Goal: Task Accomplishment & Management: Use online tool/utility

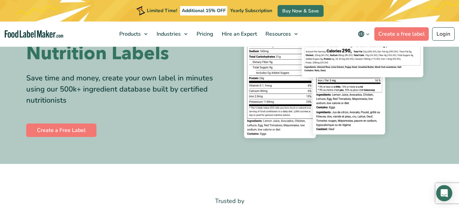
scroll to position [96, 0]
click at [46, 131] on link "Create a Free Label" at bounding box center [61, 129] width 70 height 13
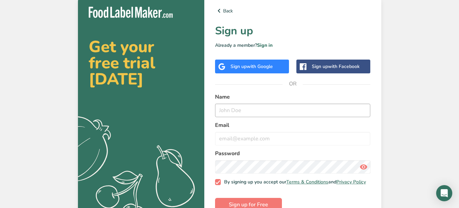
scroll to position [18, 0]
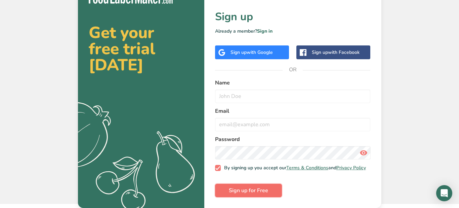
click at [251, 188] on span "Sign up for Free" at bounding box center [248, 190] width 39 height 8
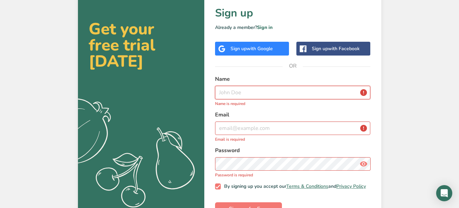
click at [240, 95] on input "text" at bounding box center [293, 92] width 156 height 13
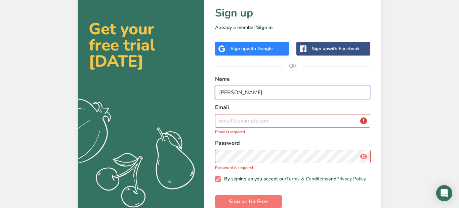
type input "[PERSON_NAME]"
click at [244, 122] on input "email" at bounding box center [293, 120] width 156 height 13
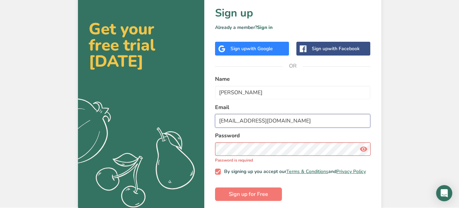
type input "[EMAIL_ADDRESS][DOMAIN_NAME]"
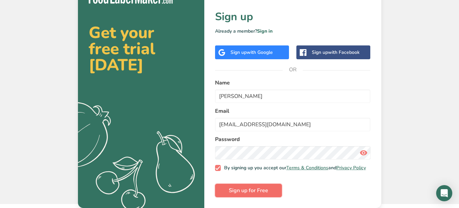
click at [272, 190] on button "Sign up for Free" at bounding box center [248, 190] width 67 height 13
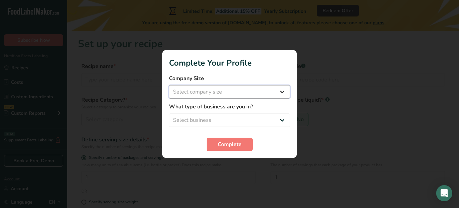
click at [284, 90] on select "Select company size Fewer than 10 Employees 10 to 50 Employees 51 to 500 Employ…" at bounding box center [229, 91] width 121 height 13
select select "1"
click at [169, 85] on select "Select company size Fewer than 10 Employees 10 to 50 Employees 51 to 500 Employ…" at bounding box center [229, 91] width 121 height 13
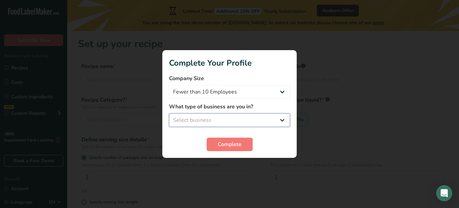
click at [282, 122] on select "Select business Packaged Food Manufacturer Restaurant & Cafe Bakery Meal Plans …" at bounding box center [229, 119] width 121 height 13
select select "3"
click at [169, 113] on select "Select business Packaged Food Manufacturer Restaurant & Cafe Bakery Meal Plans …" at bounding box center [229, 119] width 121 height 13
click at [281, 120] on select "Packaged Food Manufacturer Restaurant & Cafe Bakery Meal Plans & Catering Compa…" at bounding box center [229, 119] width 121 height 13
click at [281, 119] on select "Packaged Food Manufacturer Restaurant & Cafe Bakery Meal Plans & Catering Compa…" at bounding box center [229, 119] width 121 height 13
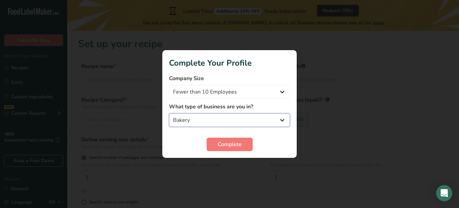
click at [281, 121] on select "Packaged Food Manufacturer Restaurant & Cafe Bakery Meal Plans & Catering Compa…" at bounding box center [229, 119] width 121 height 13
click at [169, 113] on select "Packaged Food Manufacturer Restaurant & Cafe Bakery Meal Plans & Catering Compa…" at bounding box center [229, 119] width 121 height 13
click at [235, 140] on span "Complete" at bounding box center [230, 144] width 24 height 8
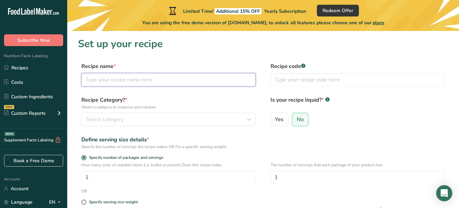
click at [113, 82] on input "text" at bounding box center [168, 79] width 175 height 13
type input "C"
type input "Strawberry Cheesecake Cookie"
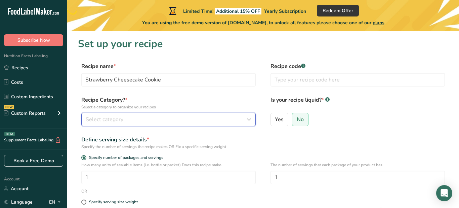
click at [102, 120] on span "Select category" at bounding box center [105, 119] width 38 height 8
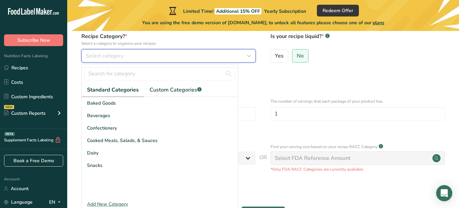
scroll to position [60, 0]
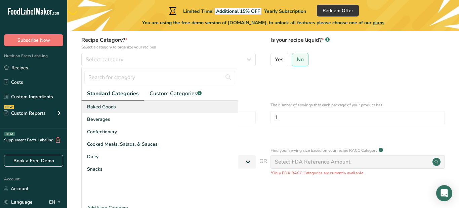
click at [132, 107] on div "Baked Goods" at bounding box center [160, 107] width 156 height 12
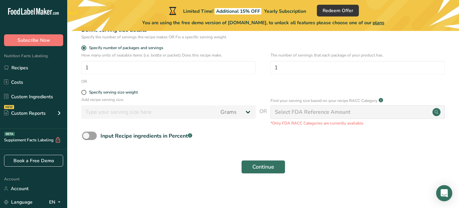
scroll to position [112, 0]
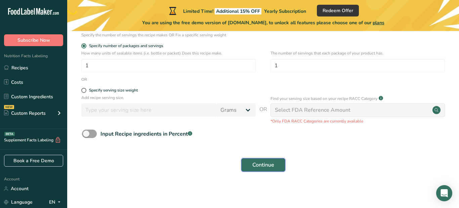
click at [251, 164] on button "Continue" at bounding box center [263, 164] width 44 height 13
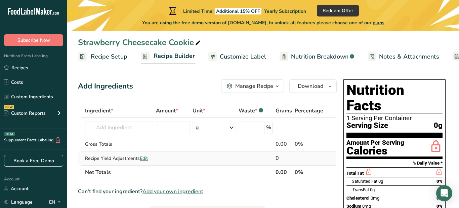
scroll to position [0, 0]
click at [248, 56] on span "Customize Label" at bounding box center [243, 56] width 46 height 9
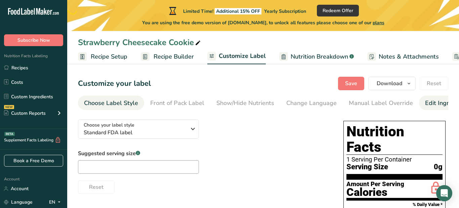
click at [432, 101] on div "Edit Ingredients/Allergens List" at bounding box center [467, 103] width 85 height 9
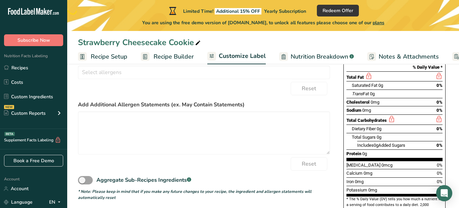
scroll to position [149, 0]
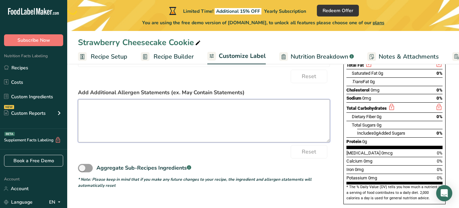
click at [121, 115] on textarea at bounding box center [204, 120] width 252 height 43
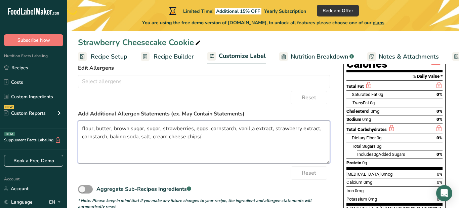
scroll to position [129, 0]
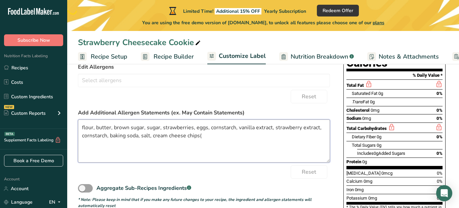
drag, startPoint x: 81, startPoint y: 128, endPoint x: 319, endPoint y: 140, distance: 238.4
click at [319, 140] on textarea "flour, butter, brown sugar, sugar, strawberries, eggs, cornstarch, vanilla extr…" at bounding box center [204, 140] width 252 height 43
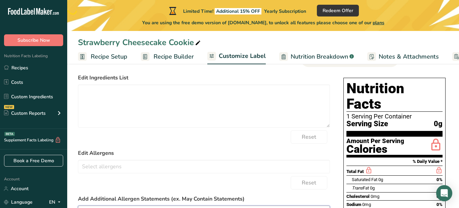
scroll to position [43, 0]
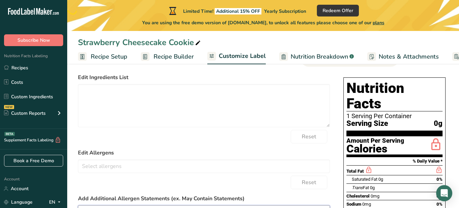
type textarea "flour, butter, brown sugar, sugar, strawberries, eggs, cornstarch, vanilla extr…"
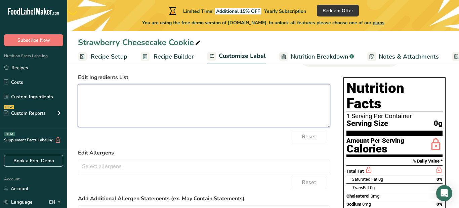
click at [132, 109] on textarea at bounding box center [204, 105] width 252 height 43
